Goal: Task Accomplishment & Management: Manage account settings

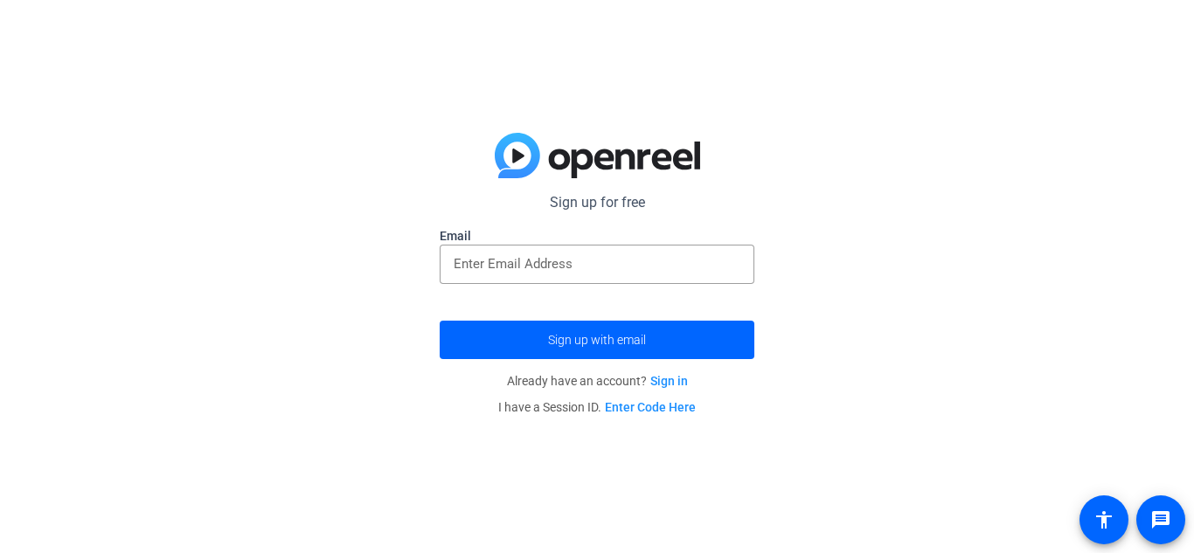
click at [667, 384] on link "Sign in" at bounding box center [669, 381] width 38 height 14
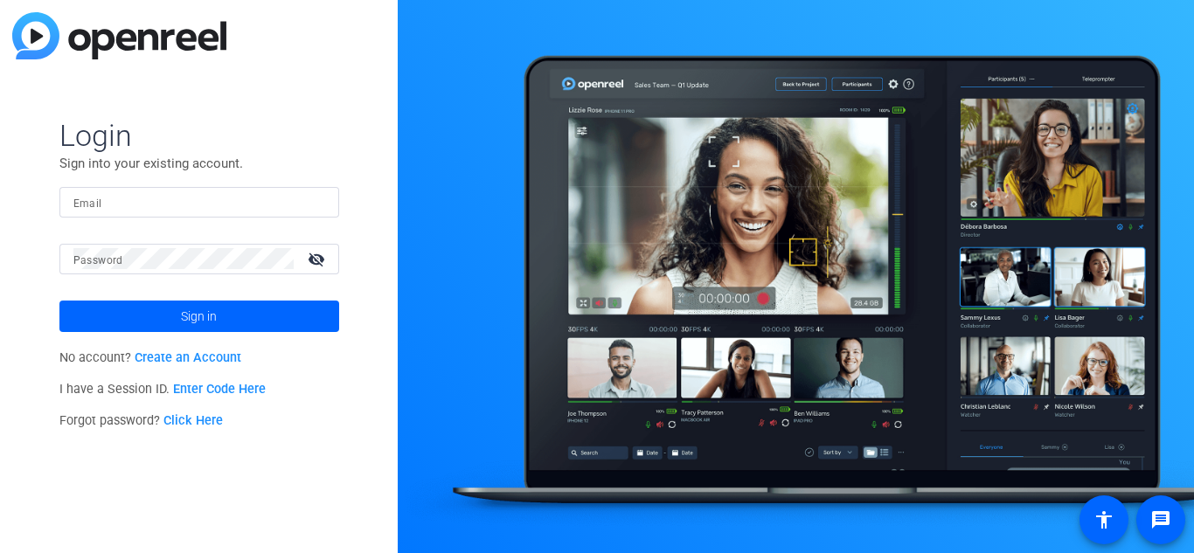
click at [100, 205] on mat-label "Email" at bounding box center [87, 203] width 29 height 12
click at [100, 205] on input "Email" at bounding box center [199, 201] width 252 height 21
click at [59, 301] on button "Sign in" at bounding box center [199, 316] width 280 height 31
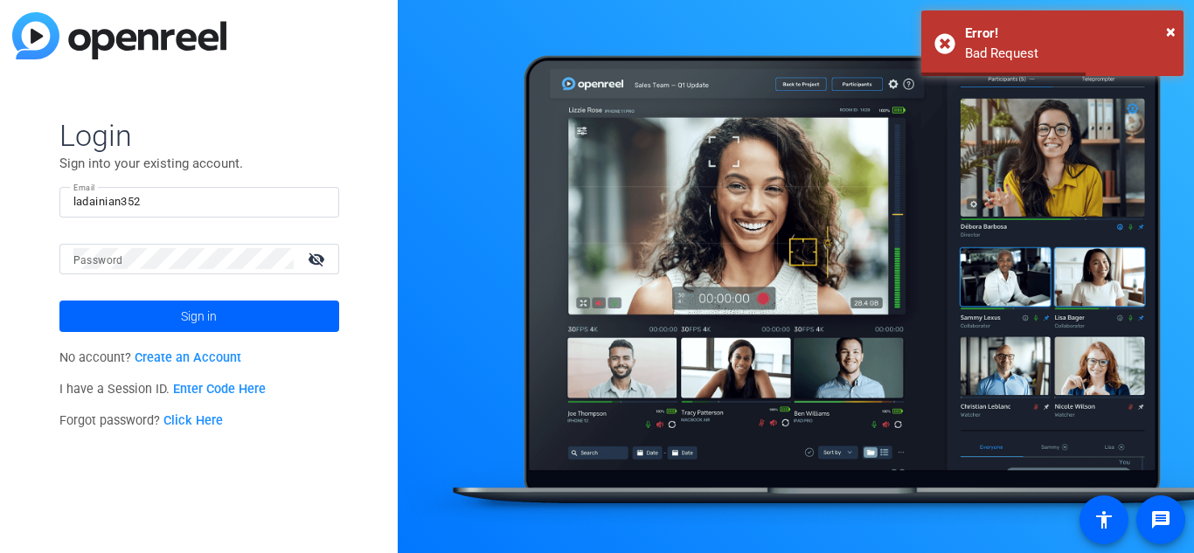
click at [237, 200] on input "ladainian352" at bounding box center [199, 201] width 252 height 21
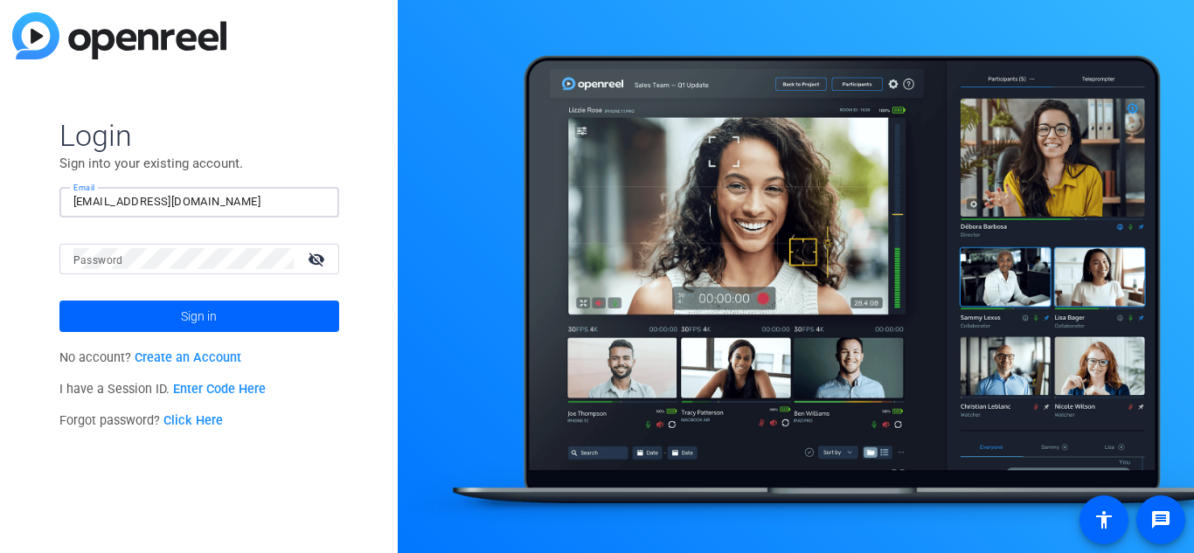
type input "[EMAIL_ADDRESS][DOMAIN_NAME]"
